Goal: Information Seeking & Learning: Learn about a topic

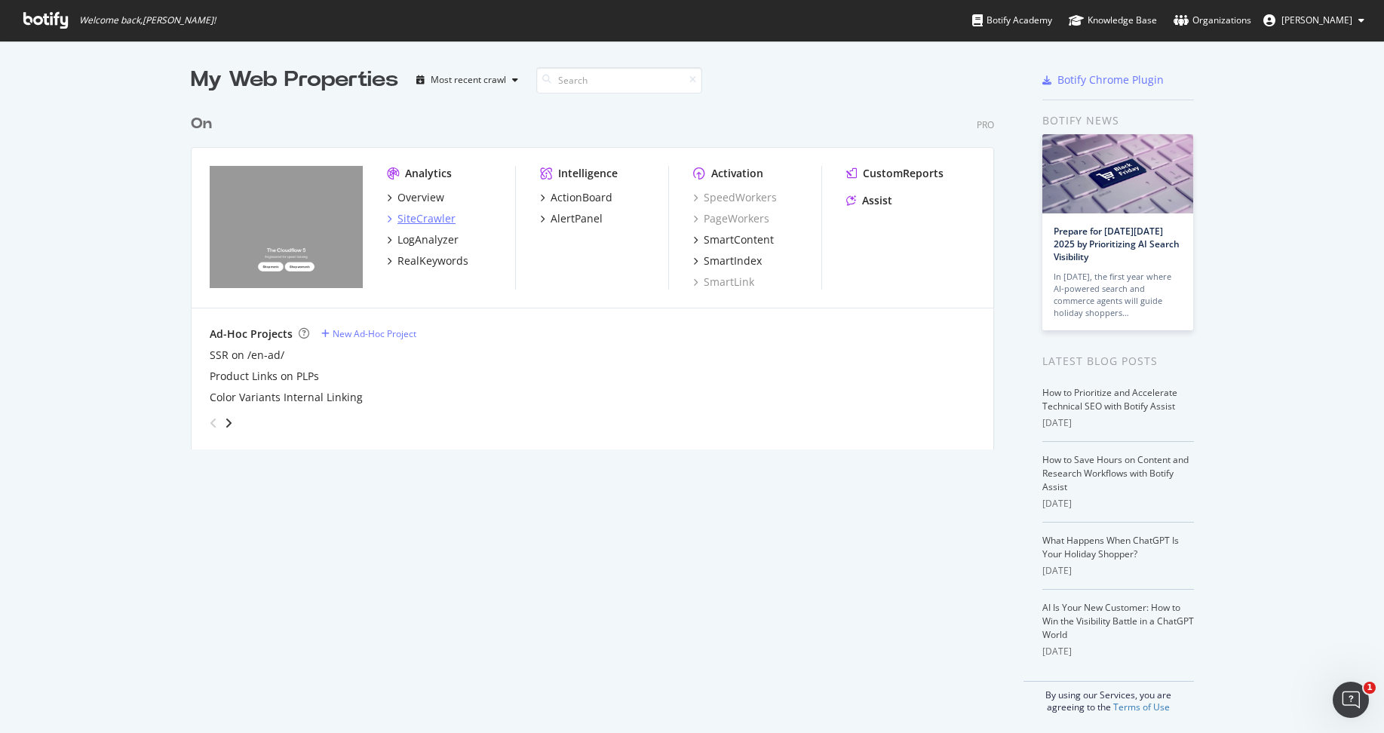
click at [402, 222] on div "SiteCrawler" at bounding box center [427, 218] width 58 height 15
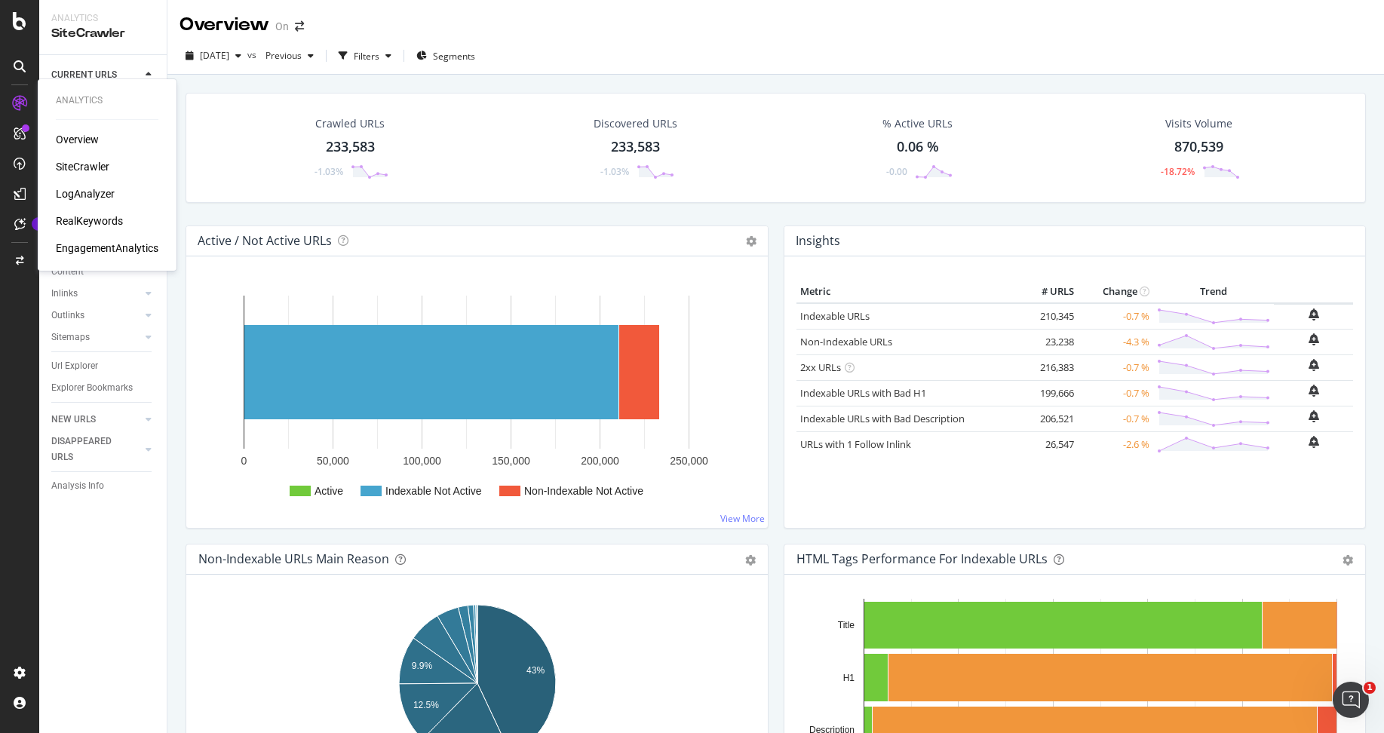
click at [84, 192] on div "LogAnalyzer" at bounding box center [85, 193] width 59 height 15
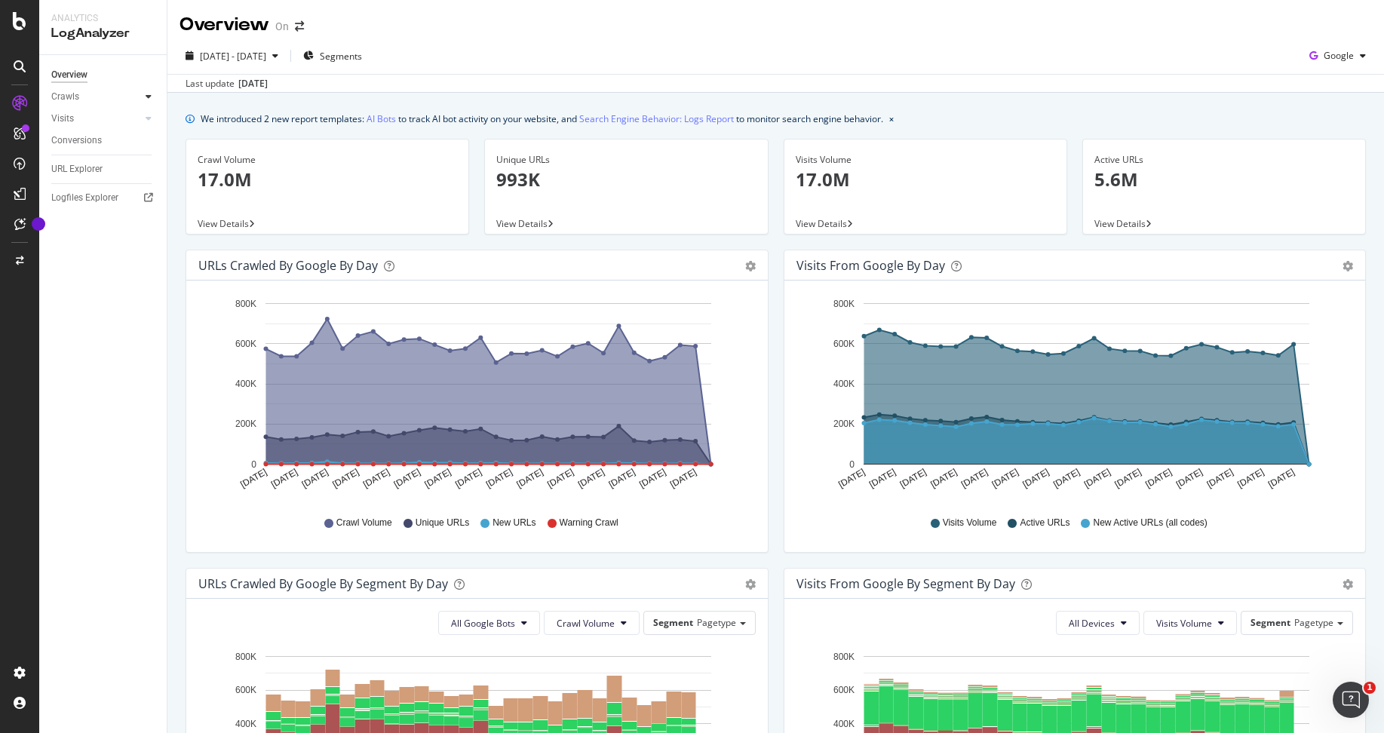
click at [152, 94] on icon at bounding box center [149, 96] width 6 height 9
click at [90, 119] on div "Daily Distribution" at bounding box center [93, 119] width 70 height 16
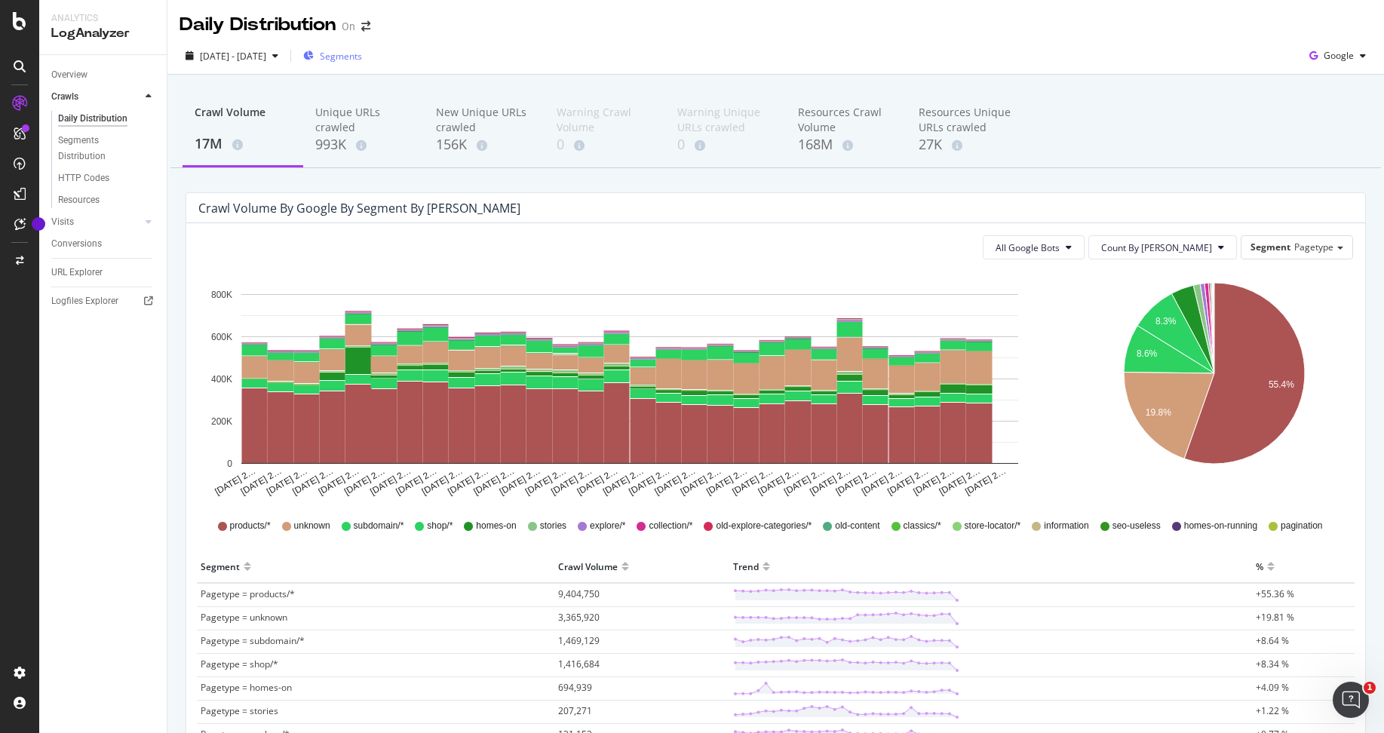
click at [362, 53] on span "Segments" at bounding box center [341, 56] width 42 height 13
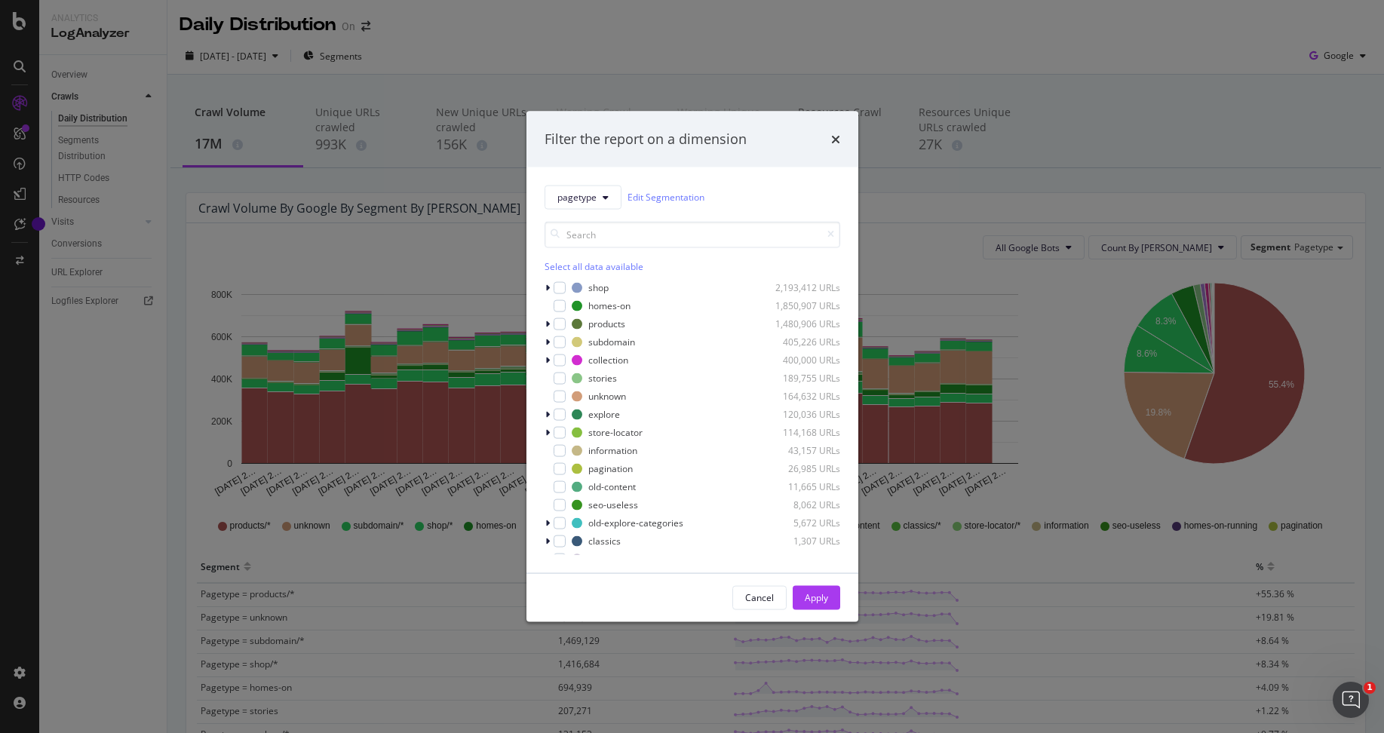
click at [456, 49] on div "Filter the report on a dimension pagetype Edit Segmentation Select all data ava…" at bounding box center [692, 366] width 1384 height 733
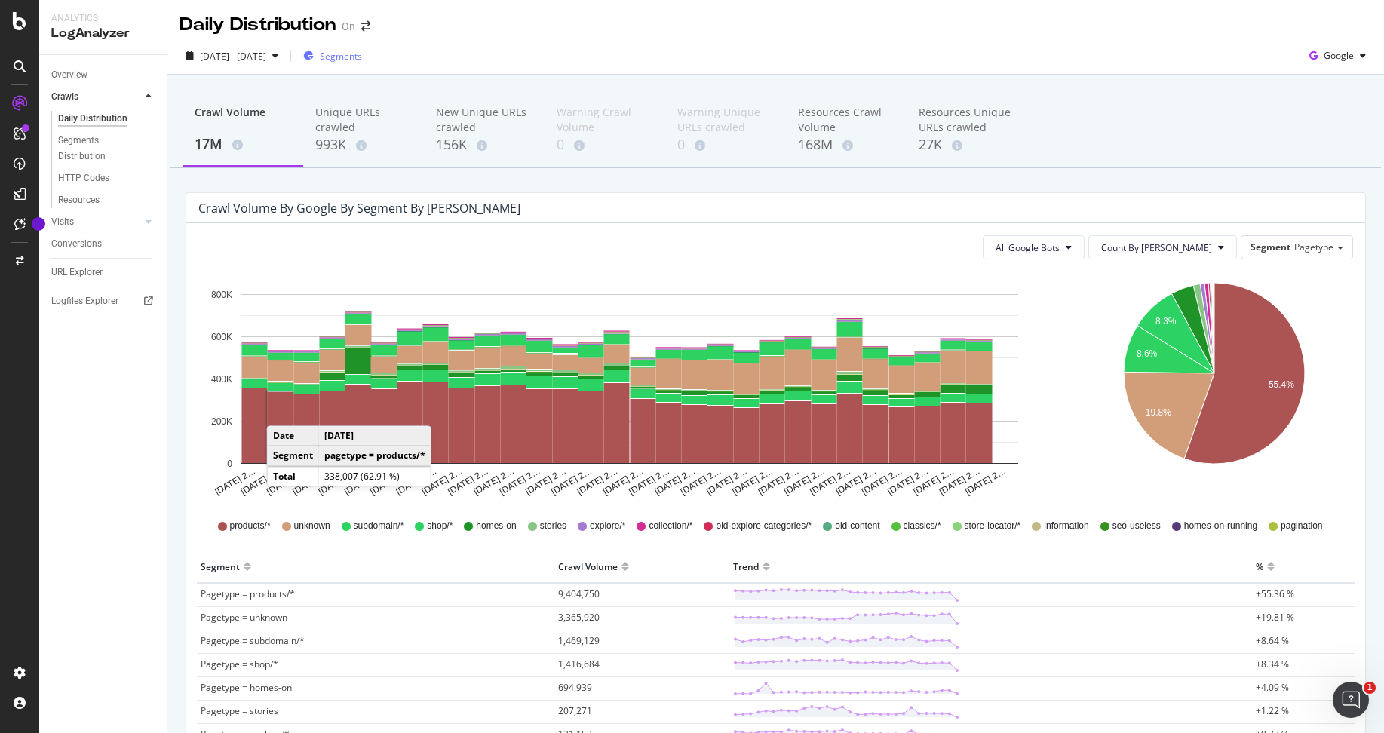
click at [362, 48] on div "Segments" at bounding box center [332, 56] width 59 height 23
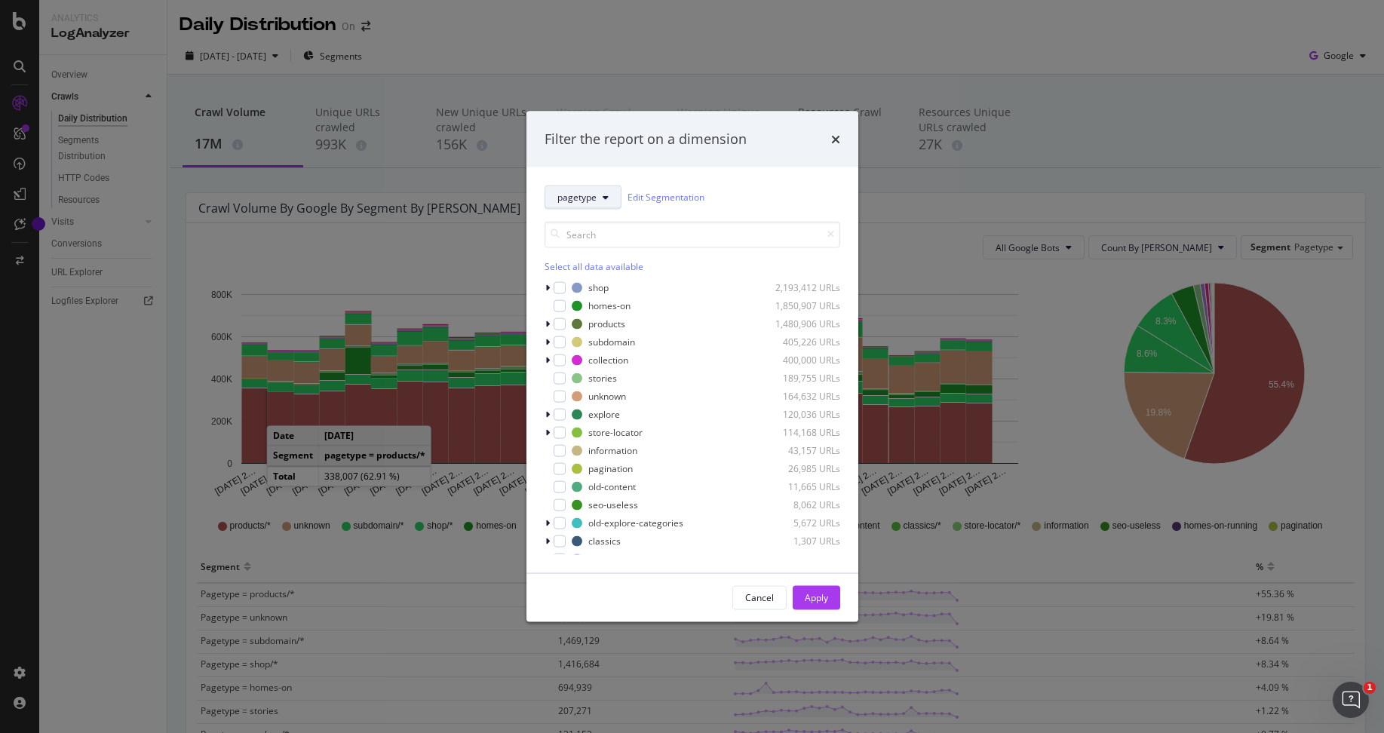
click at [603, 195] on icon "modal" at bounding box center [606, 196] width 6 height 9
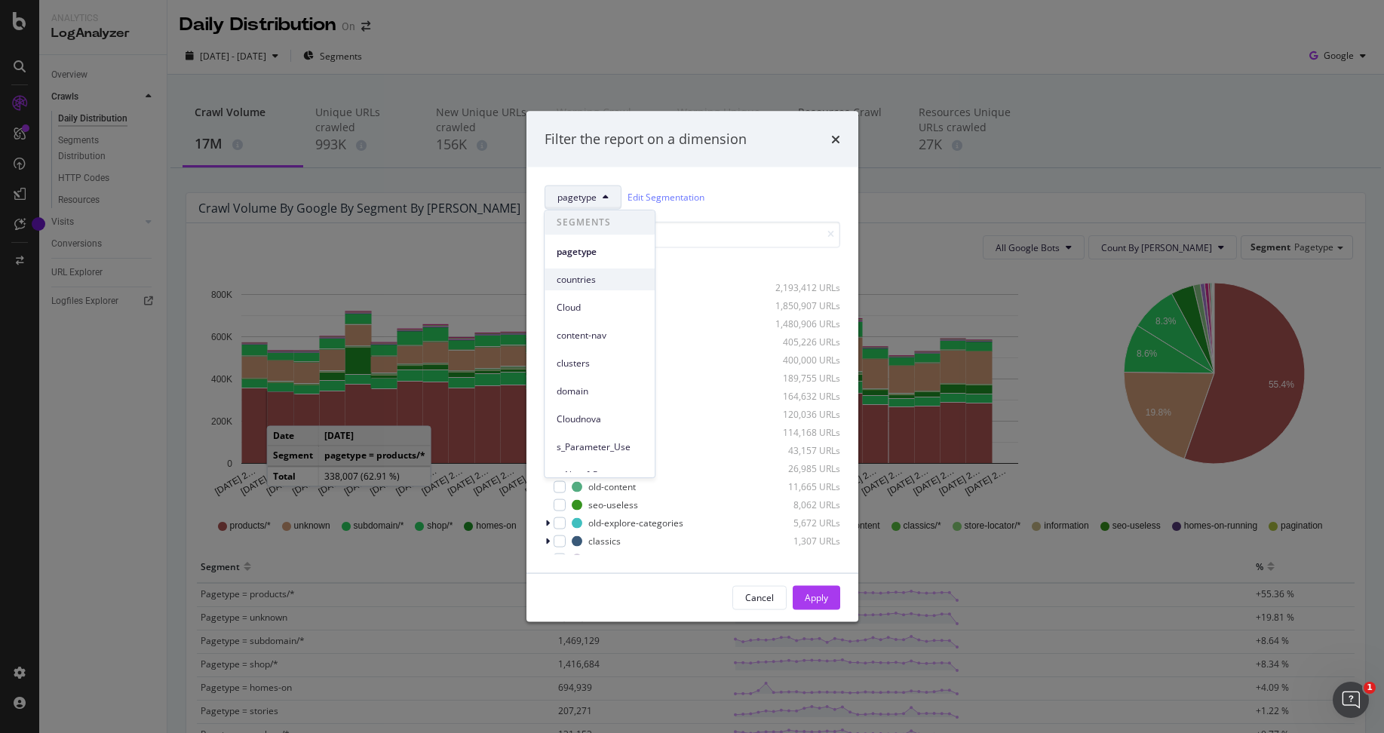
click at [597, 281] on span "countries" at bounding box center [600, 280] width 86 height 14
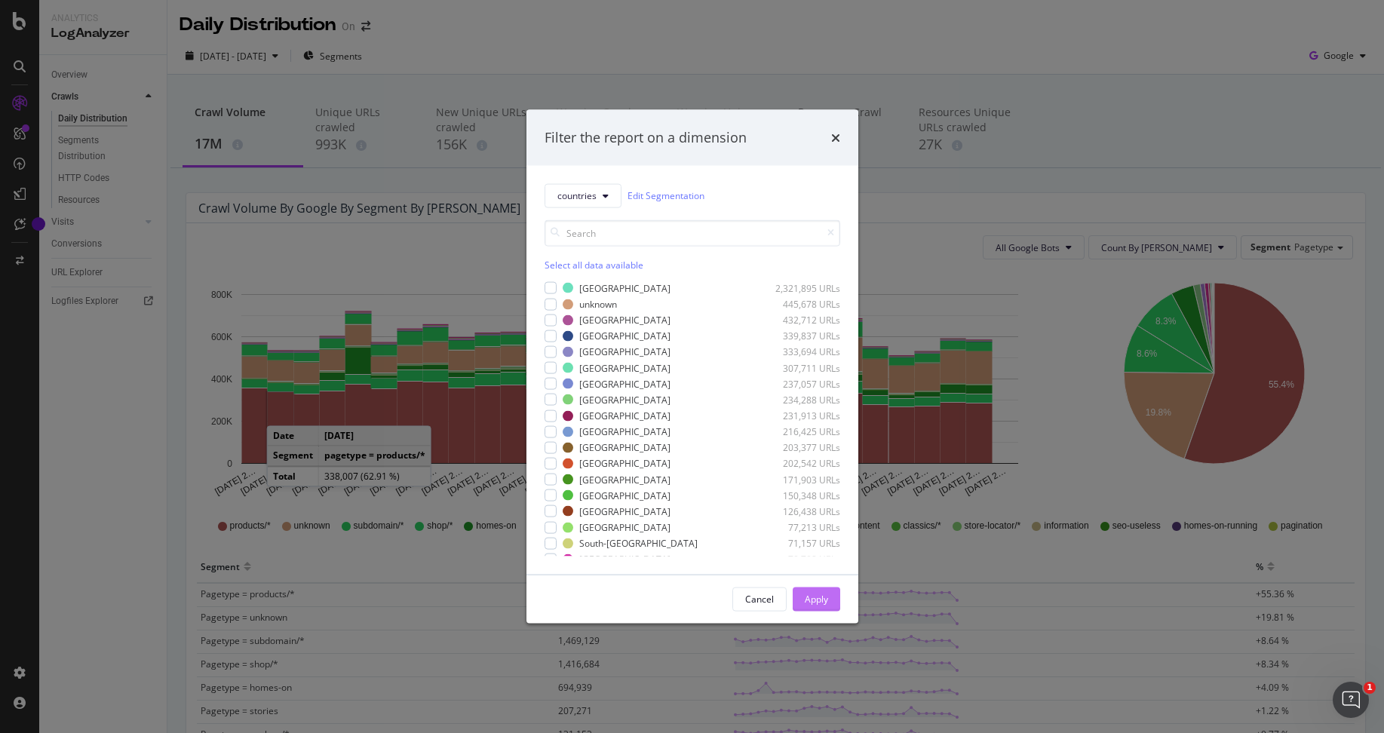
click at [820, 593] on div "Apply" at bounding box center [816, 599] width 23 height 13
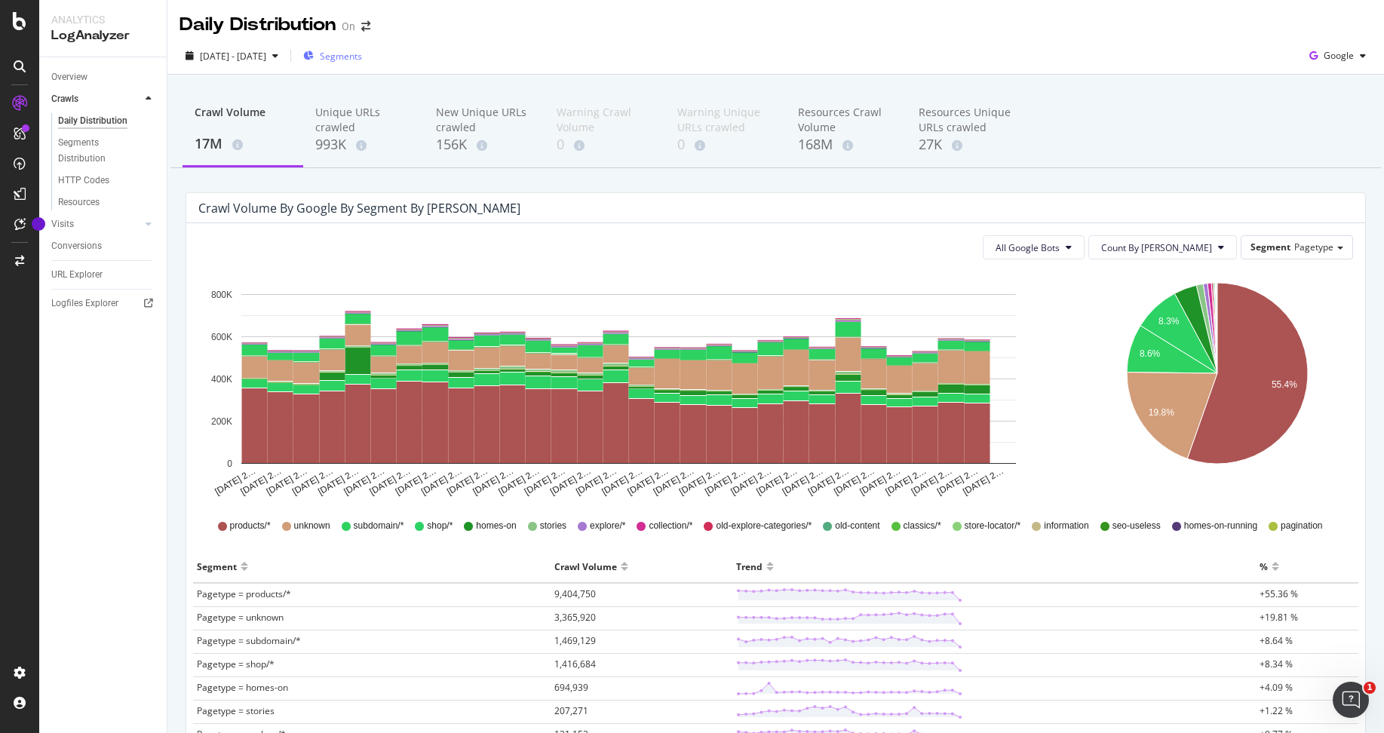
click at [362, 63] on div "Segments" at bounding box center [332, 56] width 59 height 23
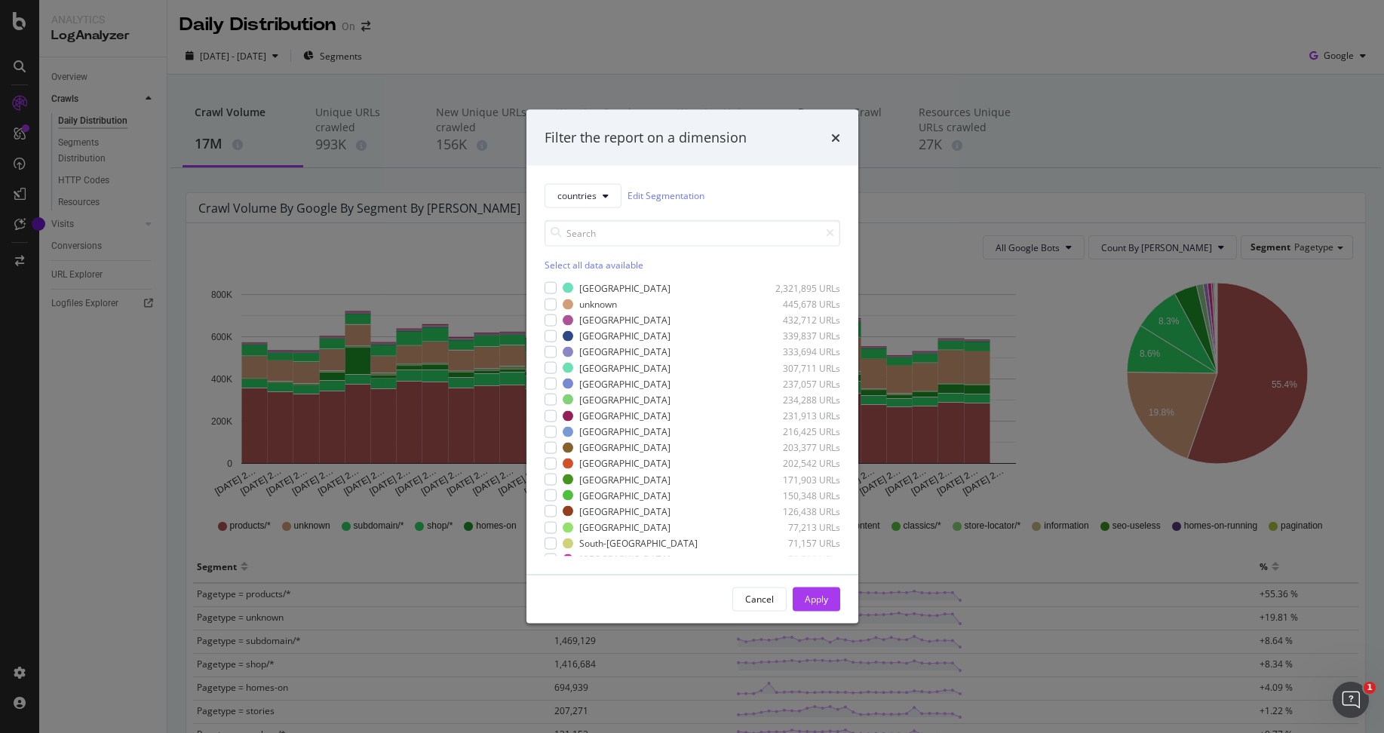
click at [443, 51] on div "Filter the report on a dimension countries Edit Segmentation Select all data av…" at bounding box center [692, 366] width 1384 height 733
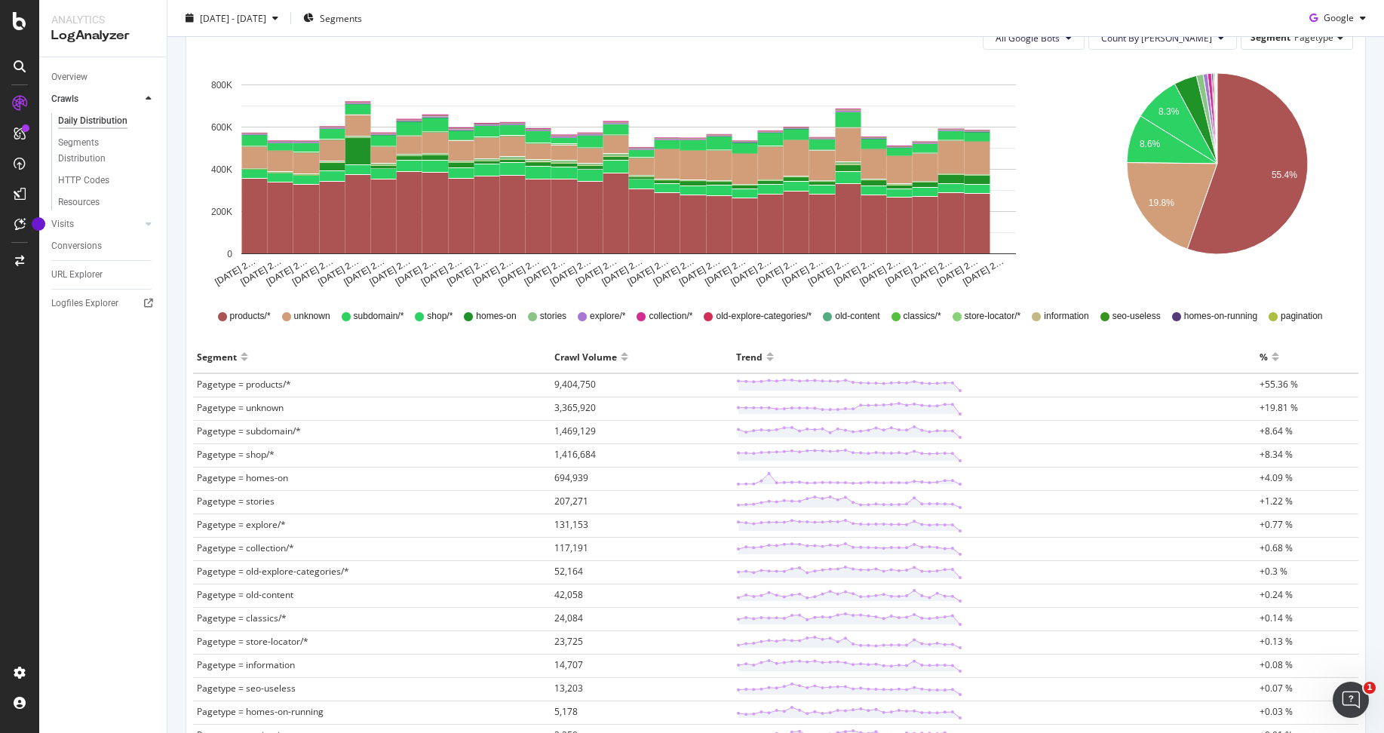
scroll to position [339, 0]
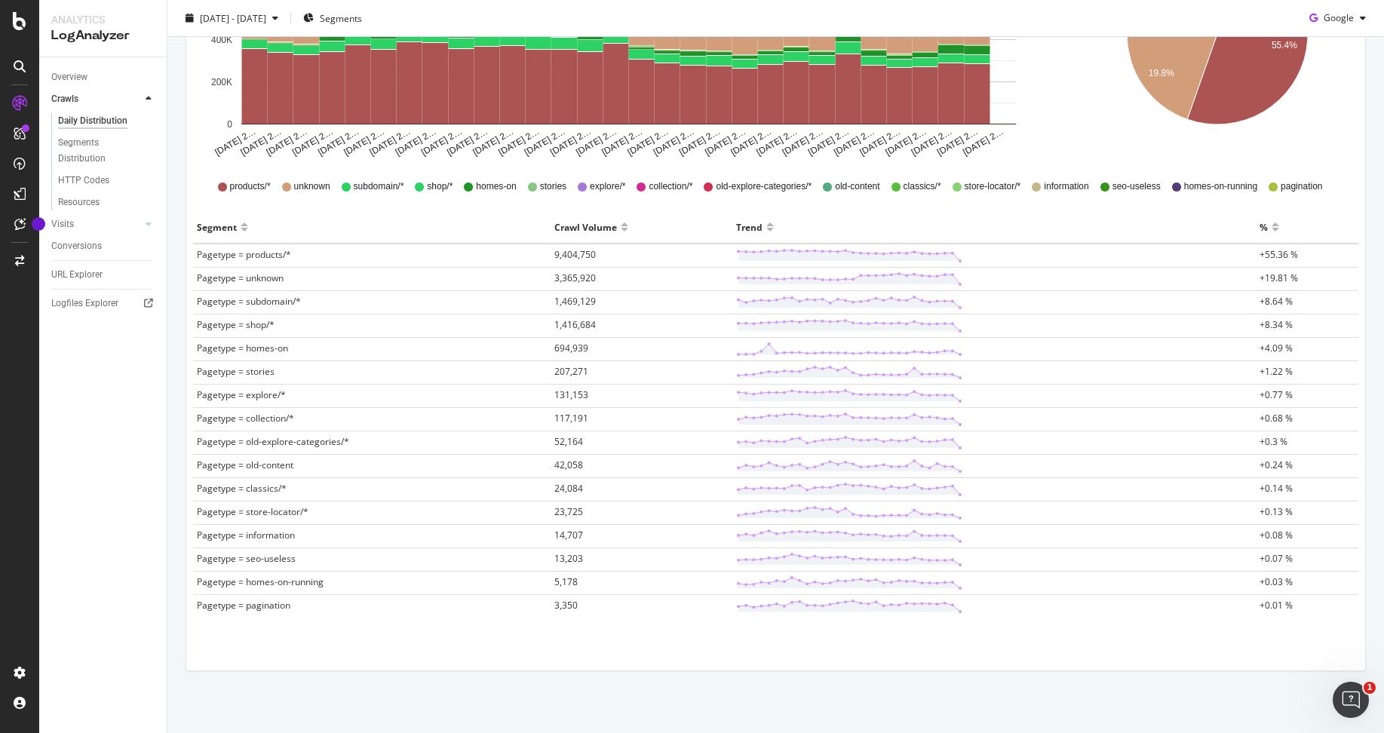
click at [218, 254] on span "Pagetype = products/*" at bounding box center [244, 254] width 94 height 13
click at [212, 226] on div "Segment" at bounding box center [217, 227] width 40 height 24
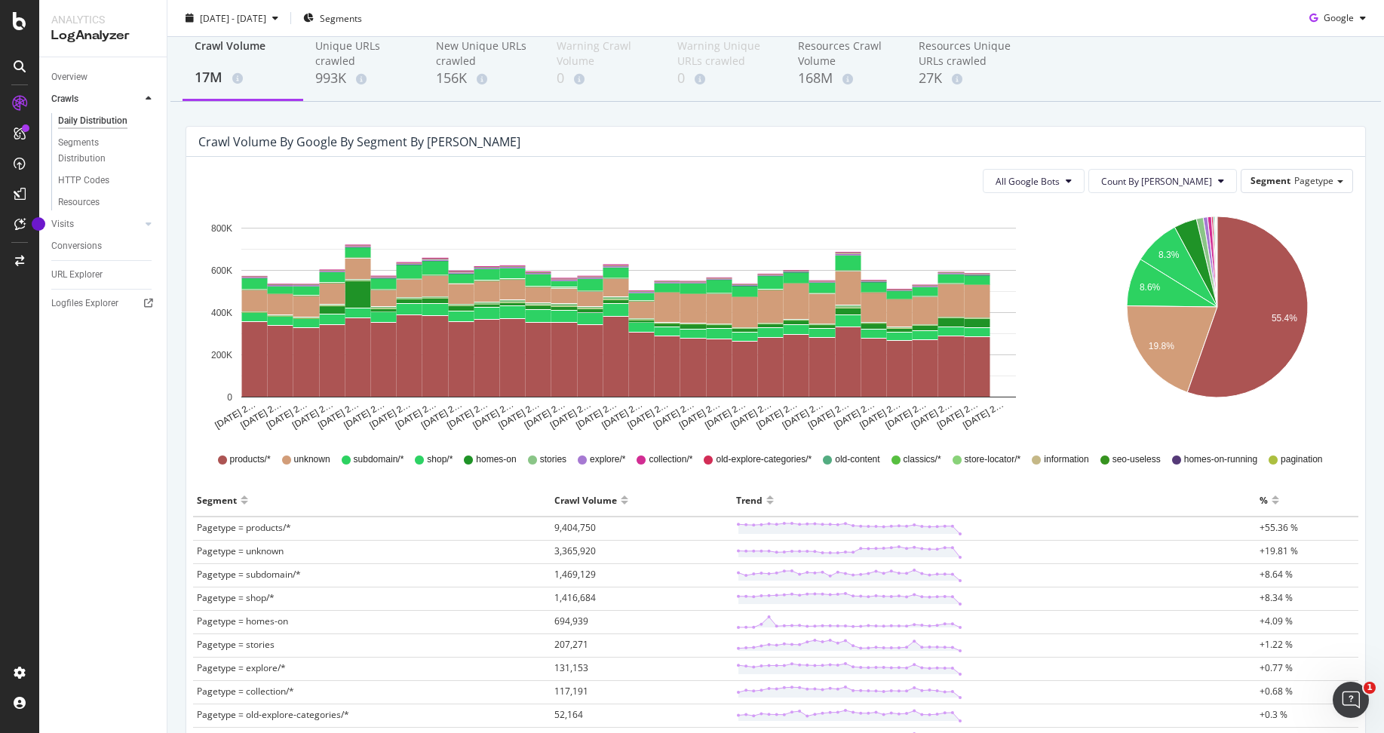
scroll to position [0, 0]
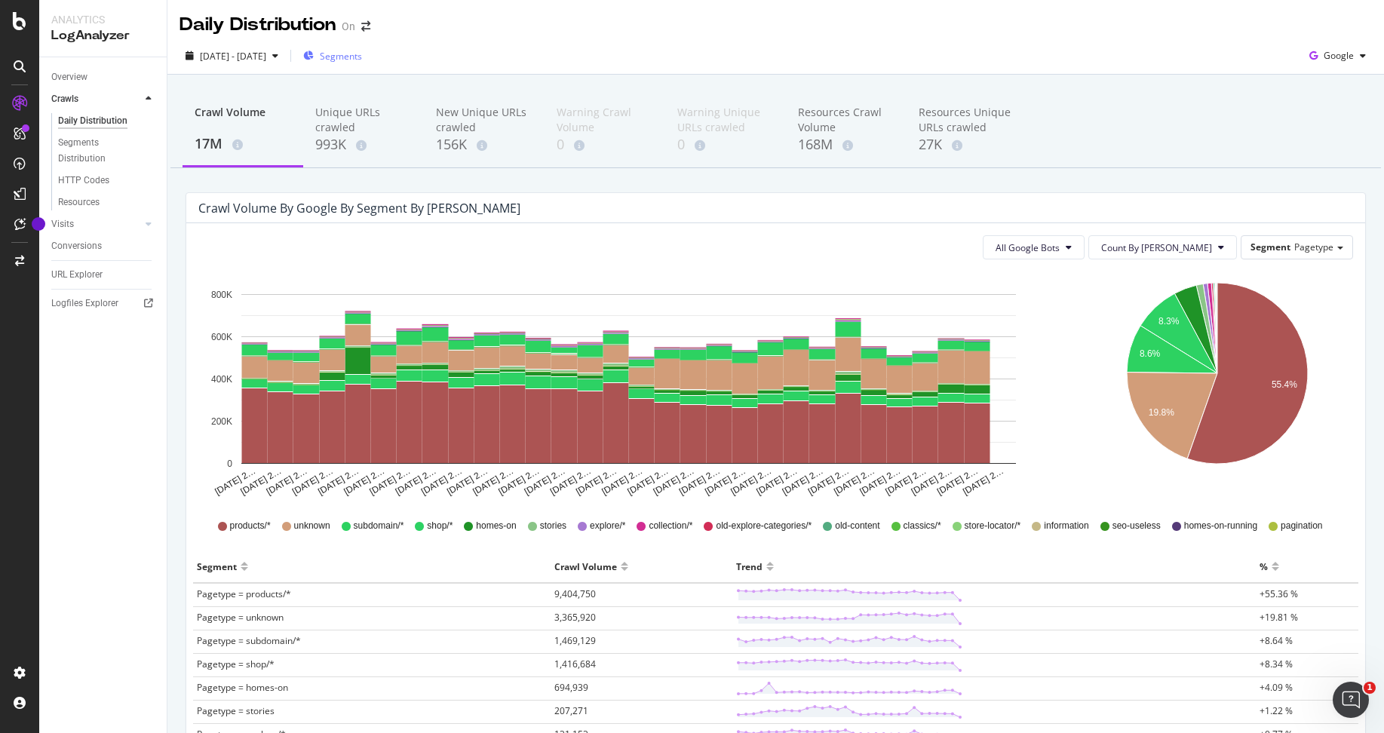
click at [362, 45] on div "Segments" at bounding box center [332, 56] width 59 height 23
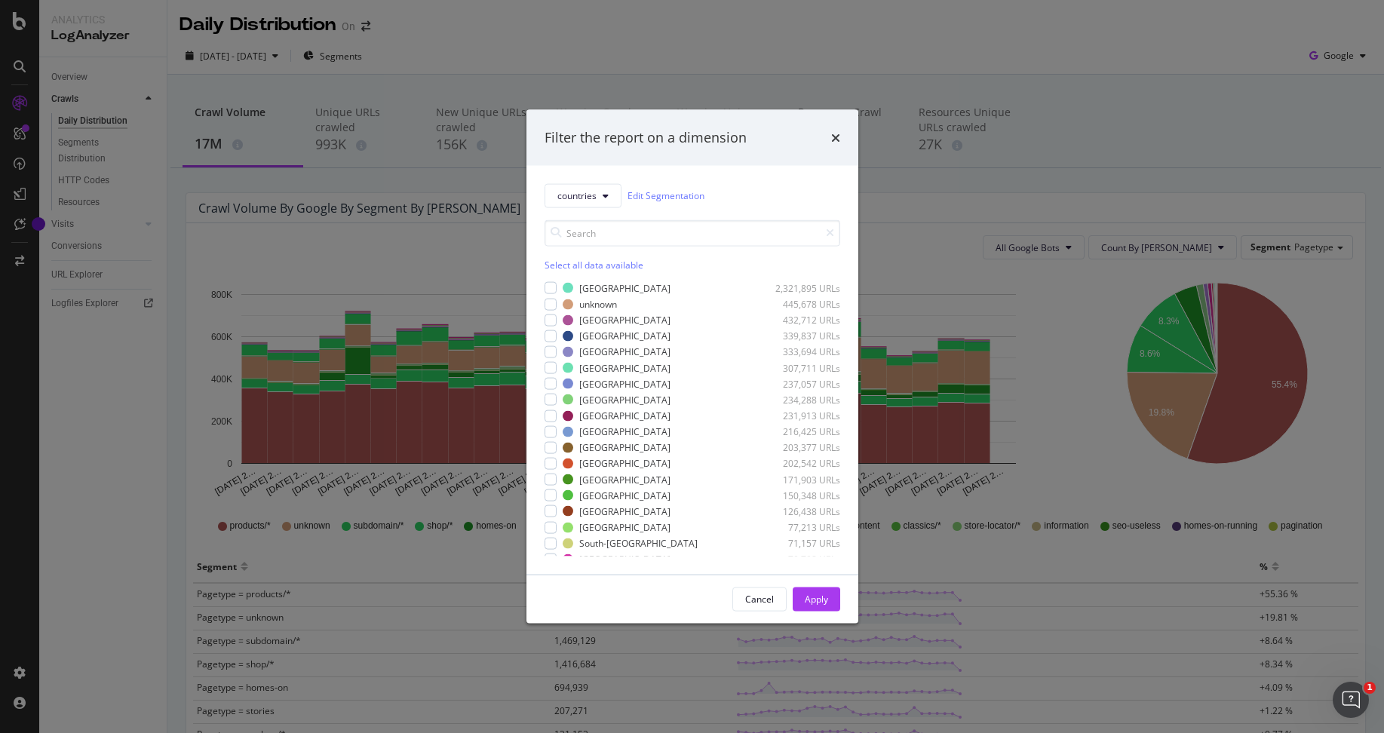
click at [827, 139] on div "Filter the report on a dimension" at bounding box center [693, 138] width 296 height 20
click at [833, 134] on icon "times" at bounding box center [835, 137] width 9 height 12
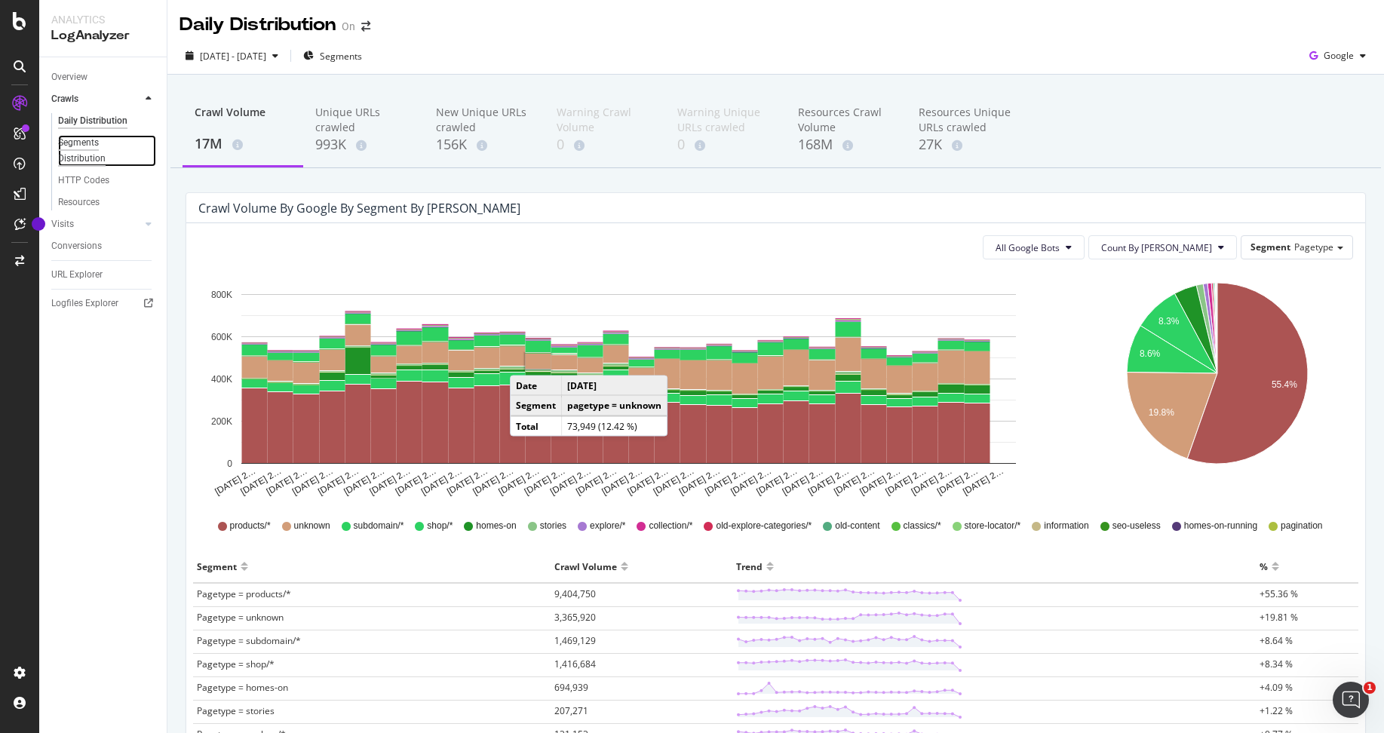
click at [100, 155] on div "Segments Distribution" at bounding box center [100, 151] width 84 height 32
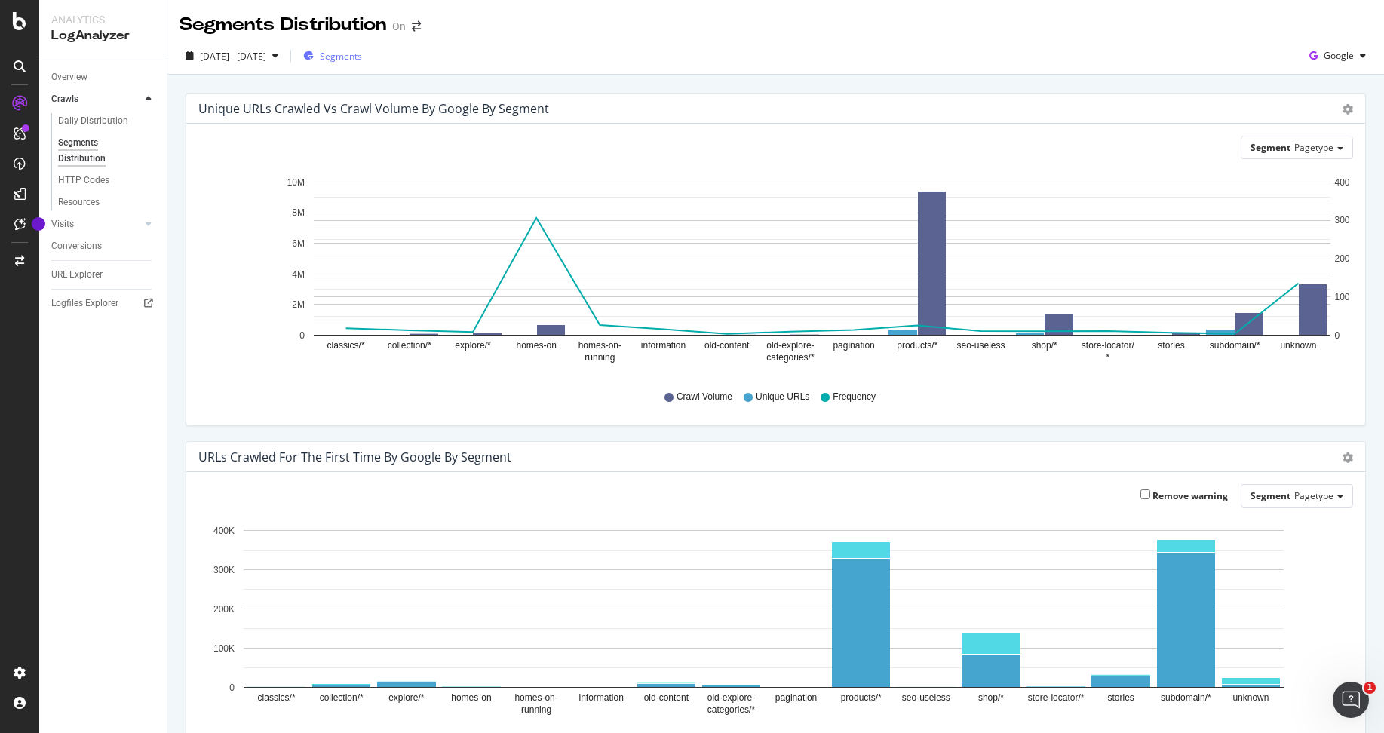
click at [362, 57] on span "Segments" at bounding box center [341, 56] width 42 height 13
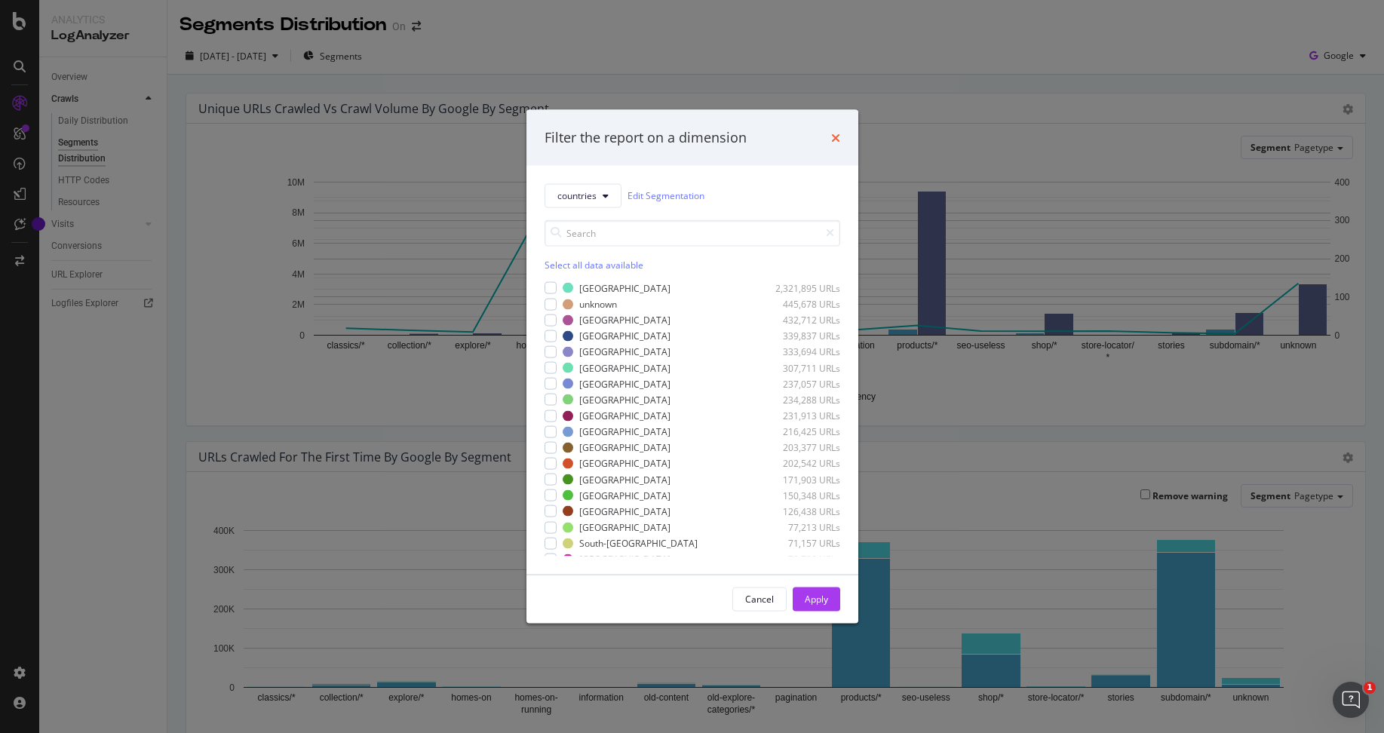
click at [833, 135] on icon "times" at bounding box center [835, 137] width 9 height 12
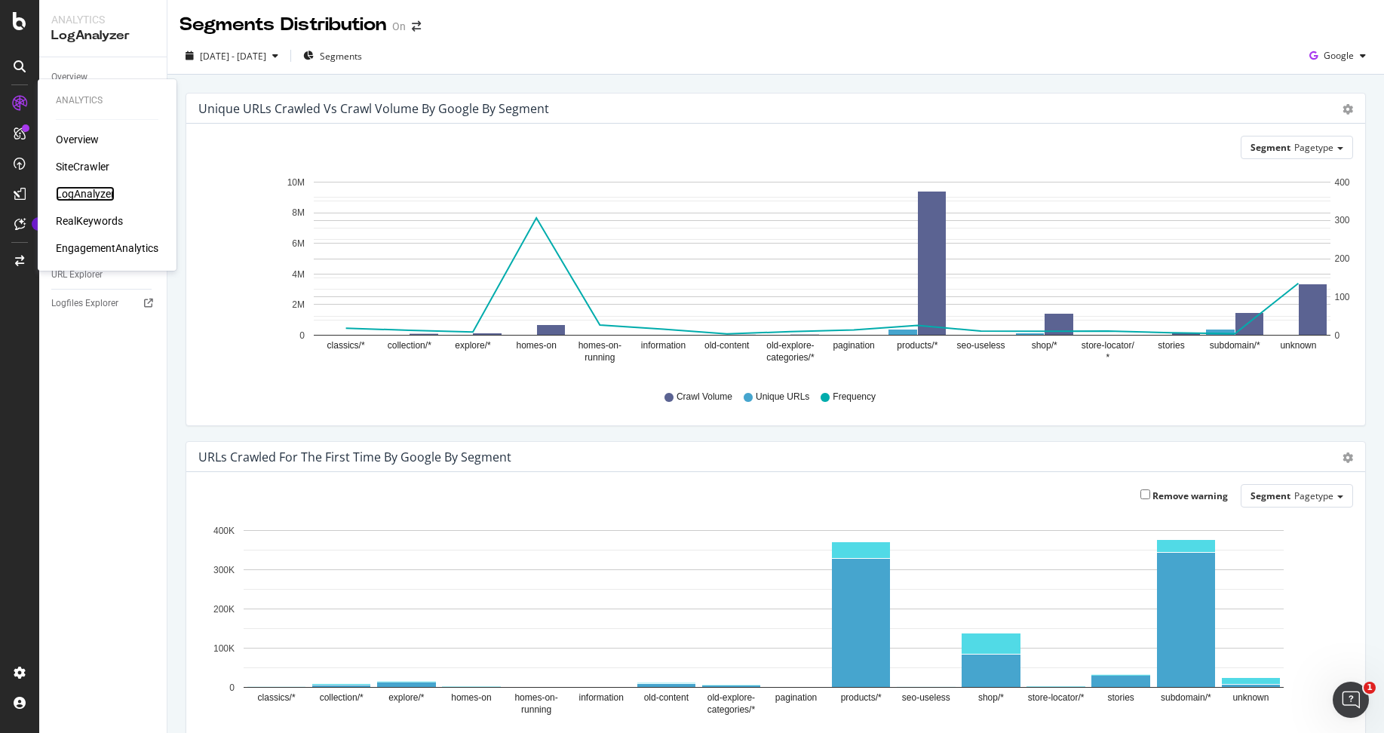
click at [88, 190] on div "LogAnalyzer" at bounding box center [85, 193] width 59 height 15
